Goal: Information Seeking & Learning: Learn about a topic

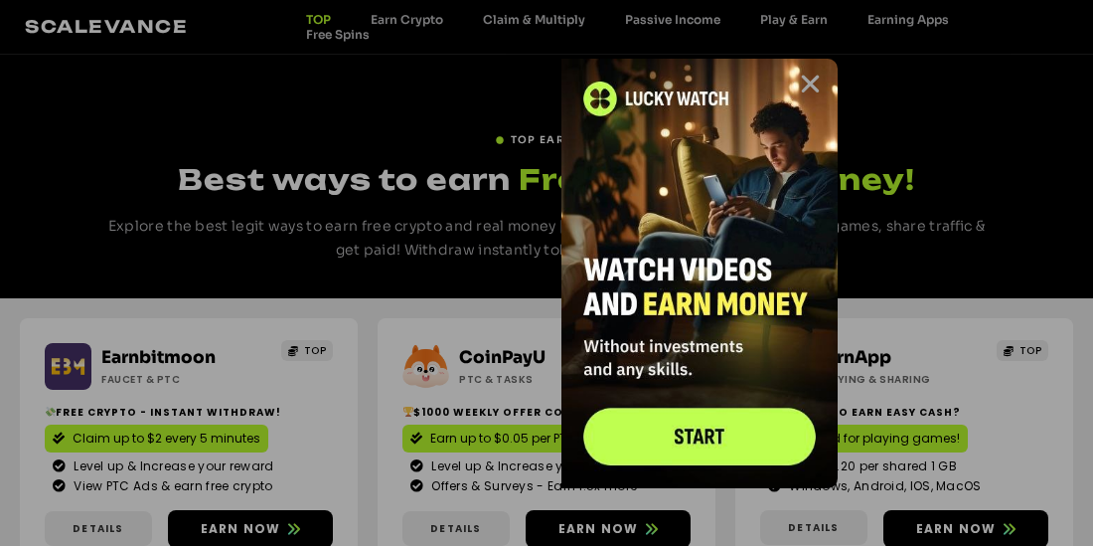
click at [815, 78] on icon "Close" at bounding box center [810, 84] width 25 height 25
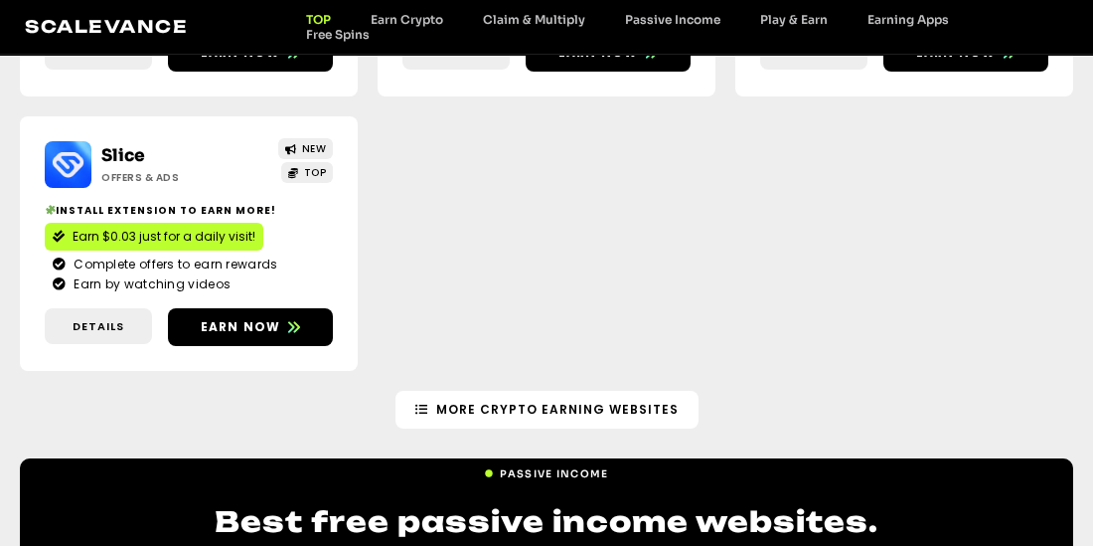
scroll to position [2801, 0]
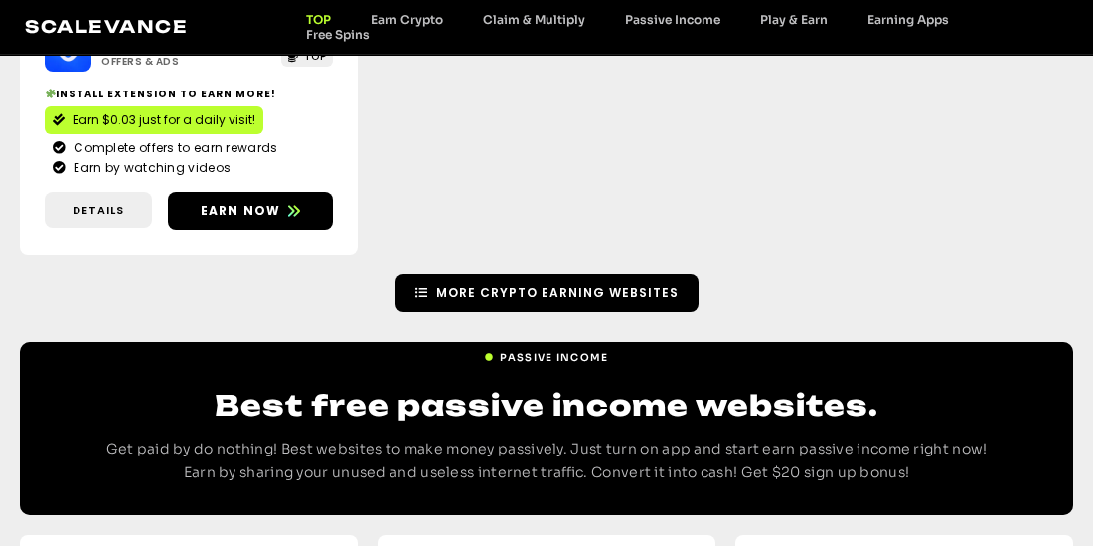
click at [552, 284] on span "More Crypto earning Websites" at bounding box center [557, 293] width 243 height 18
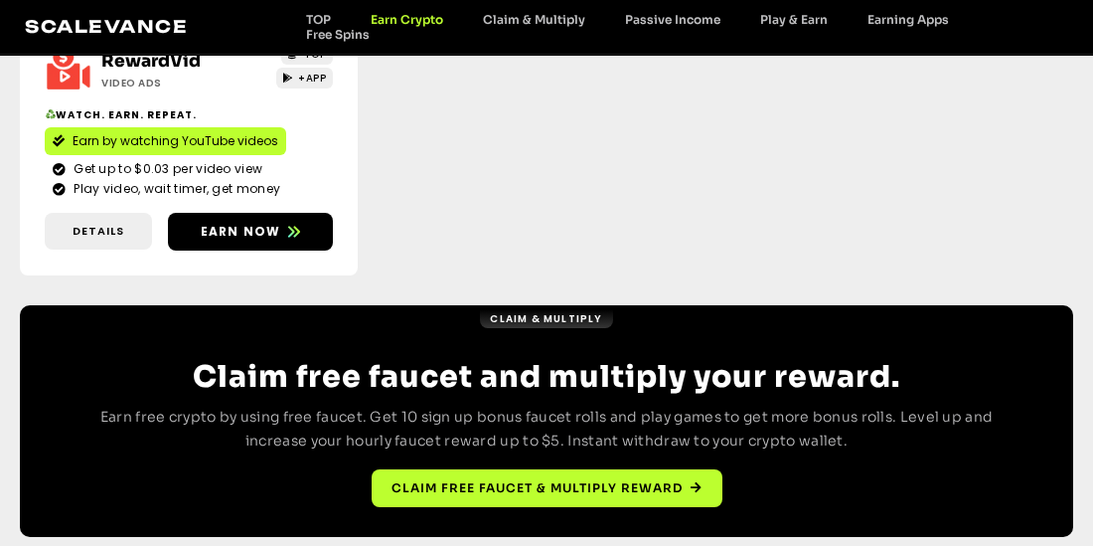
scroll to position [1174, 0]
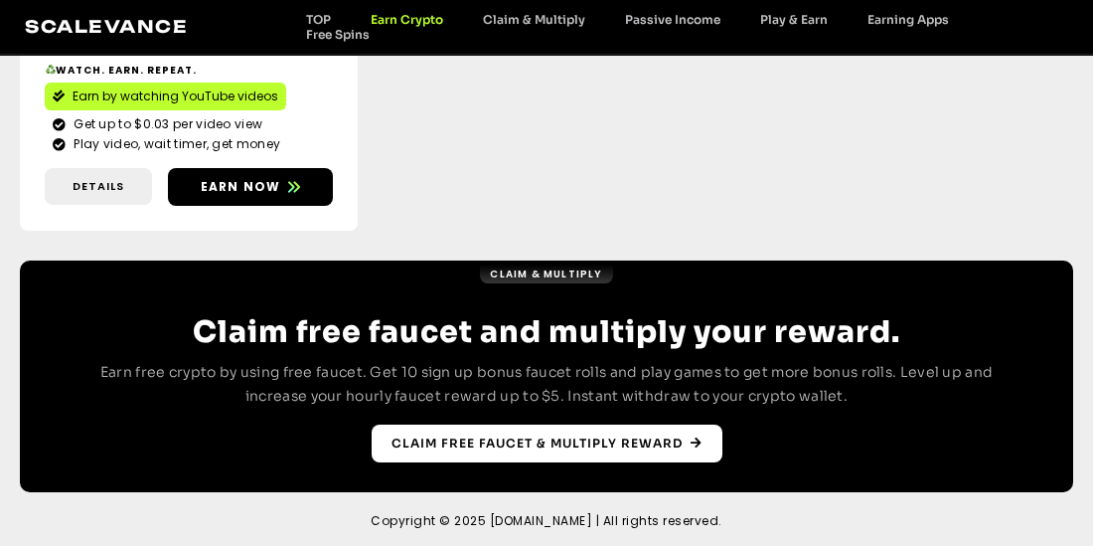
click at [557, 439] on span "Claim free faucet & multiply reward" at bounding box center [537, 443] width 291 height 18
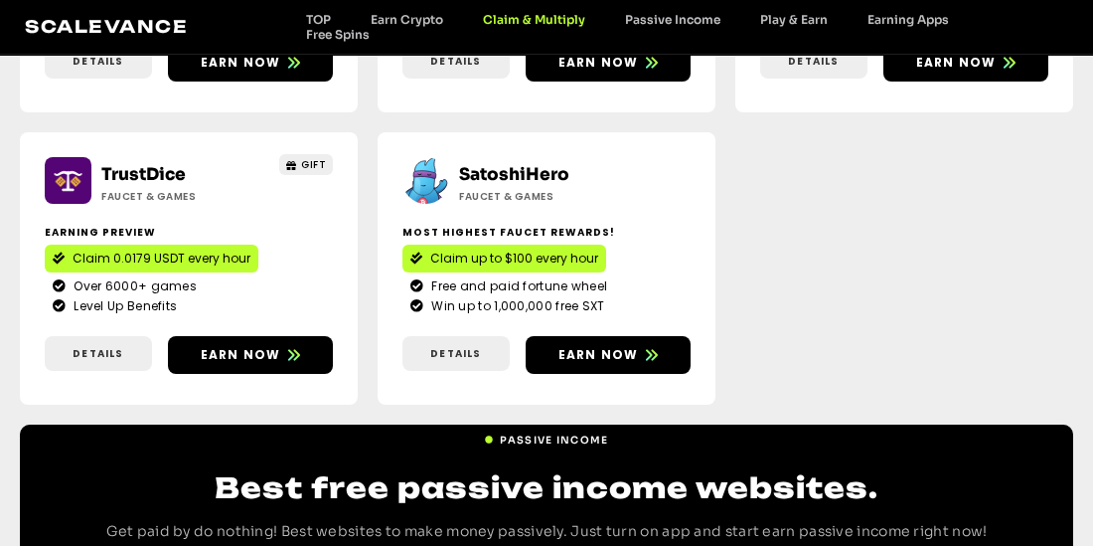
scroll to position [1434, 0]
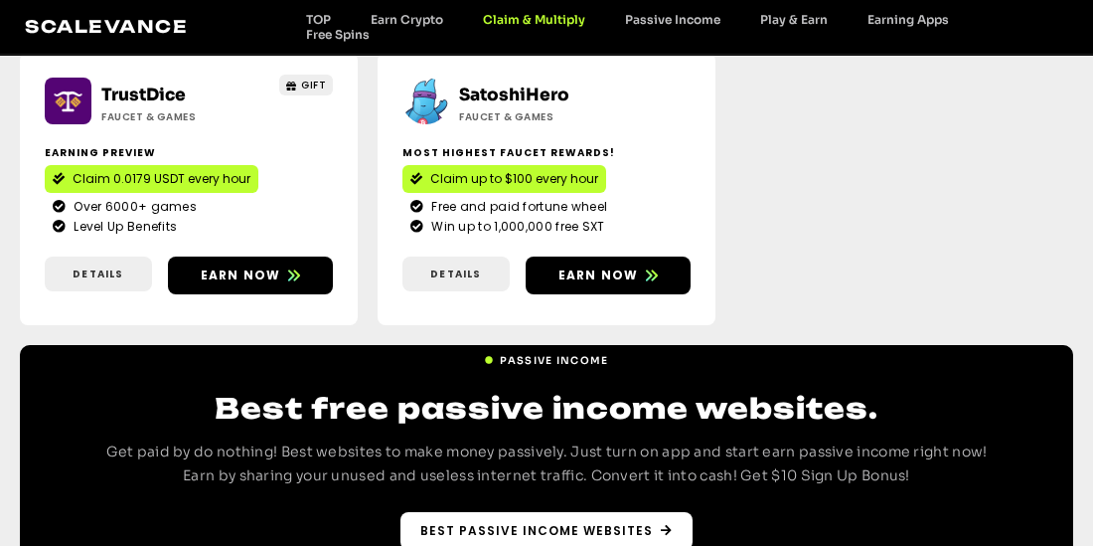
click at [554, 522] on span "Best Passive Income websites" at bounding box center [536, 531] width 233 height 18
